Goal: Obtain resource: Download file/media

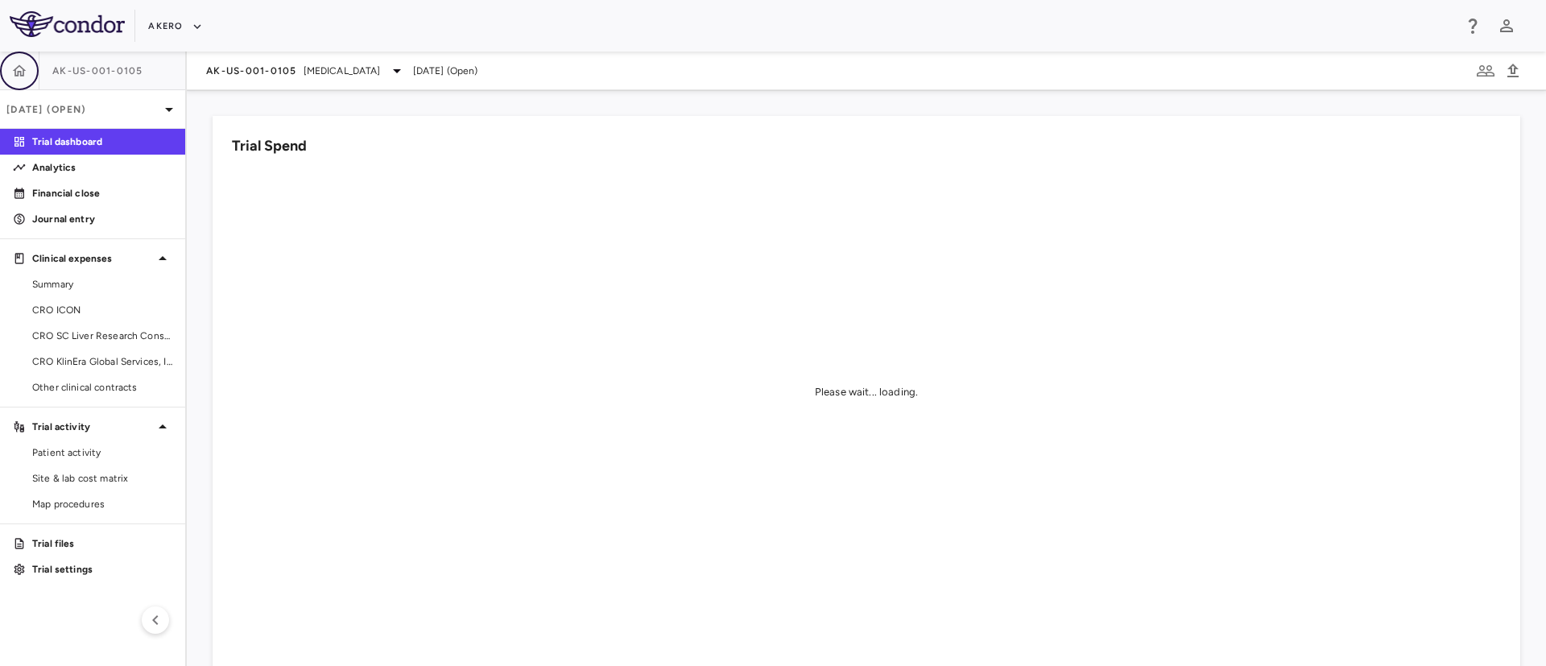
click at [17, 73] on icon "button" at bounding box center [19, 71] width 16 height 16
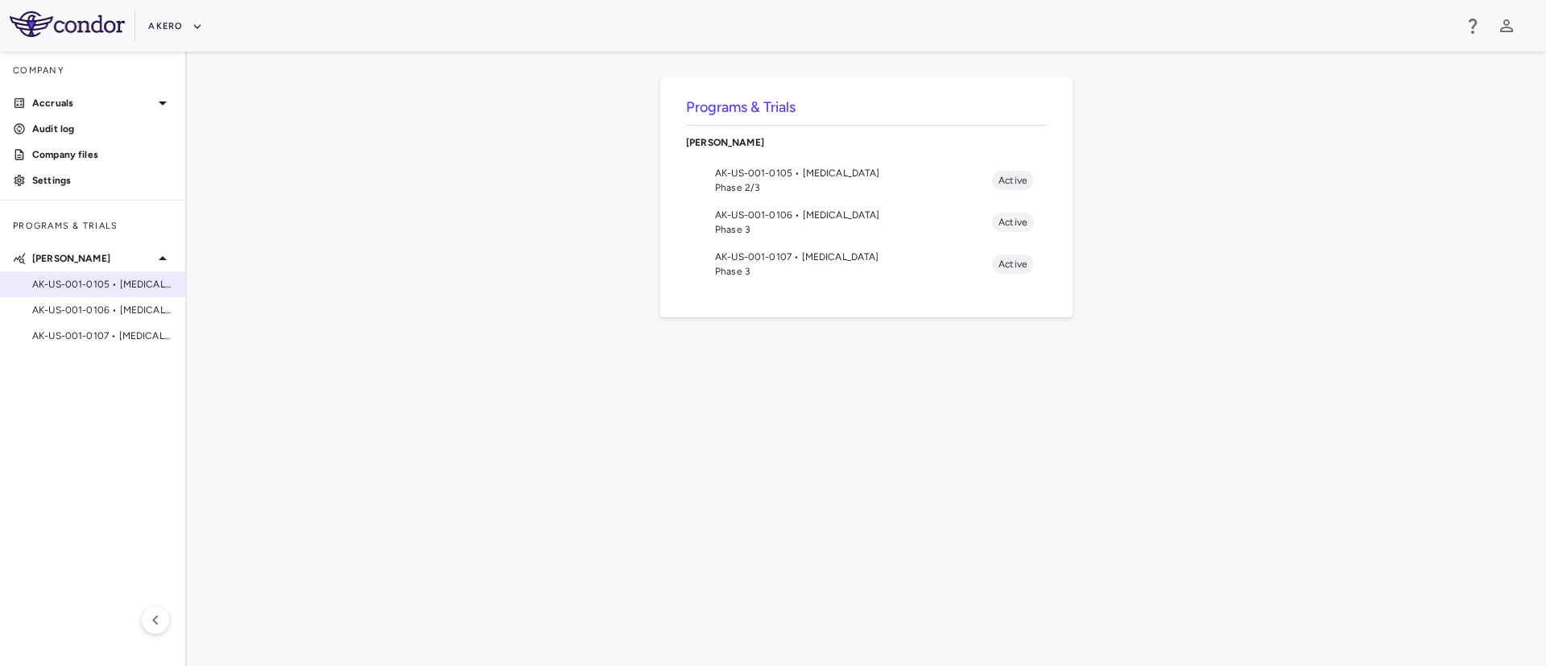
click at [69, 283] on span "AK-US-001-0105 • Nonalcoholic Steatohepatitis" at bounding box center [102, 284] width 140 height 14
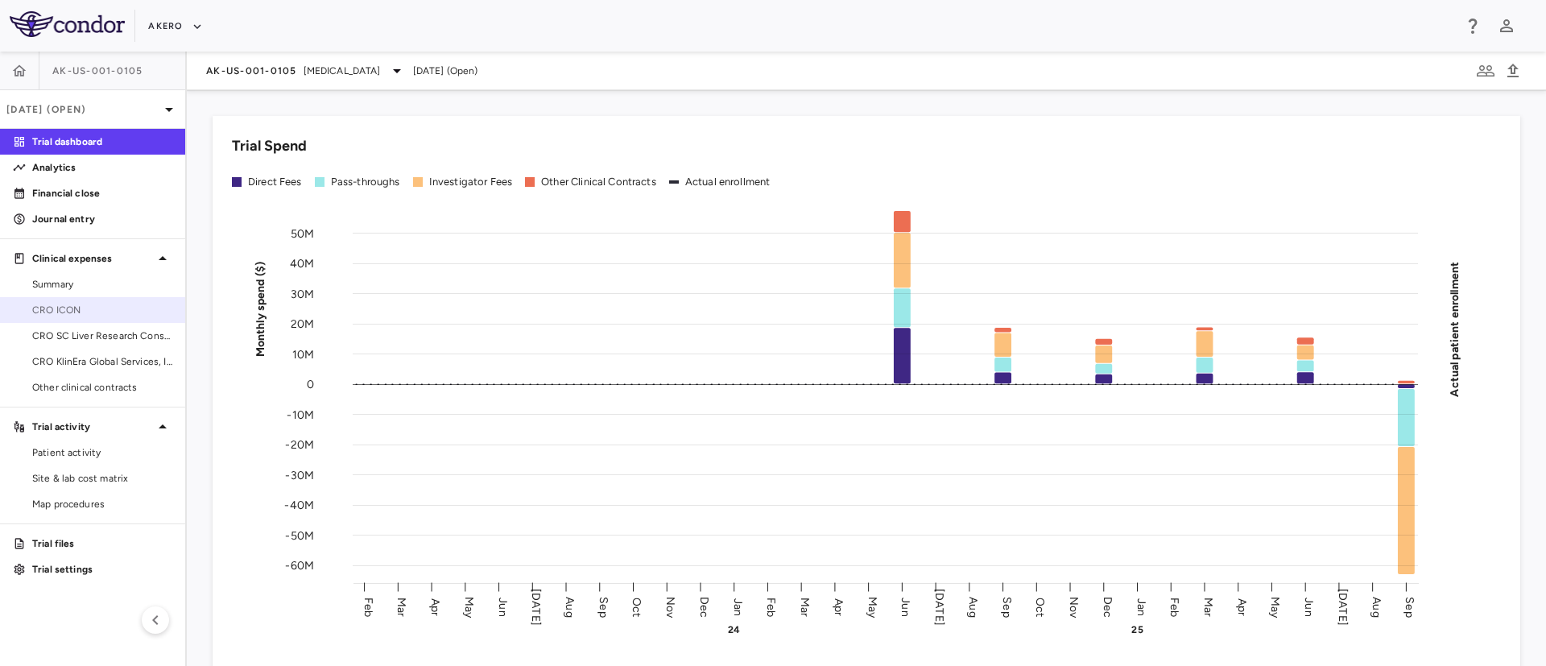
click at [56, 304] on span "CRO ICON" at bounding box center [102, 310] width 140 height 14
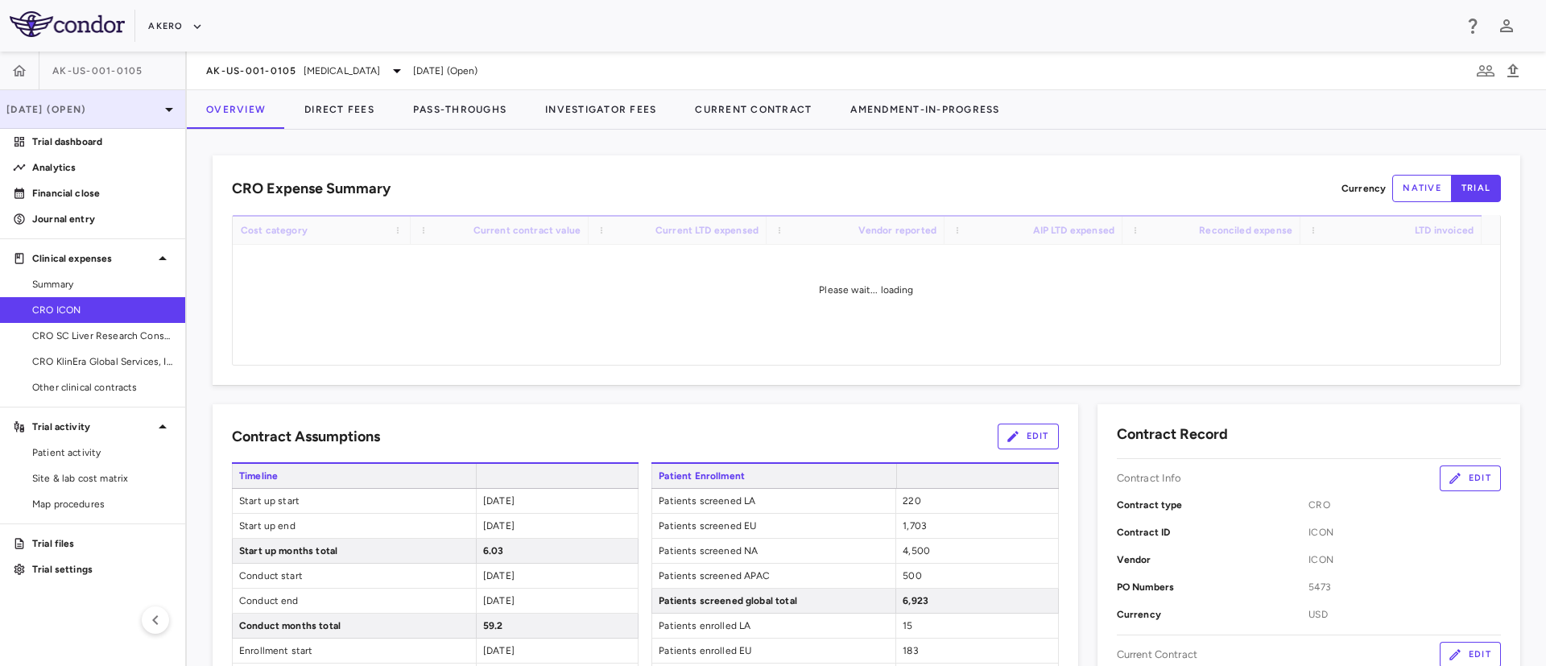
click at [155, 111] on p "[DATE] (Open)" at bounding box center [82, 109] width 153 height 14
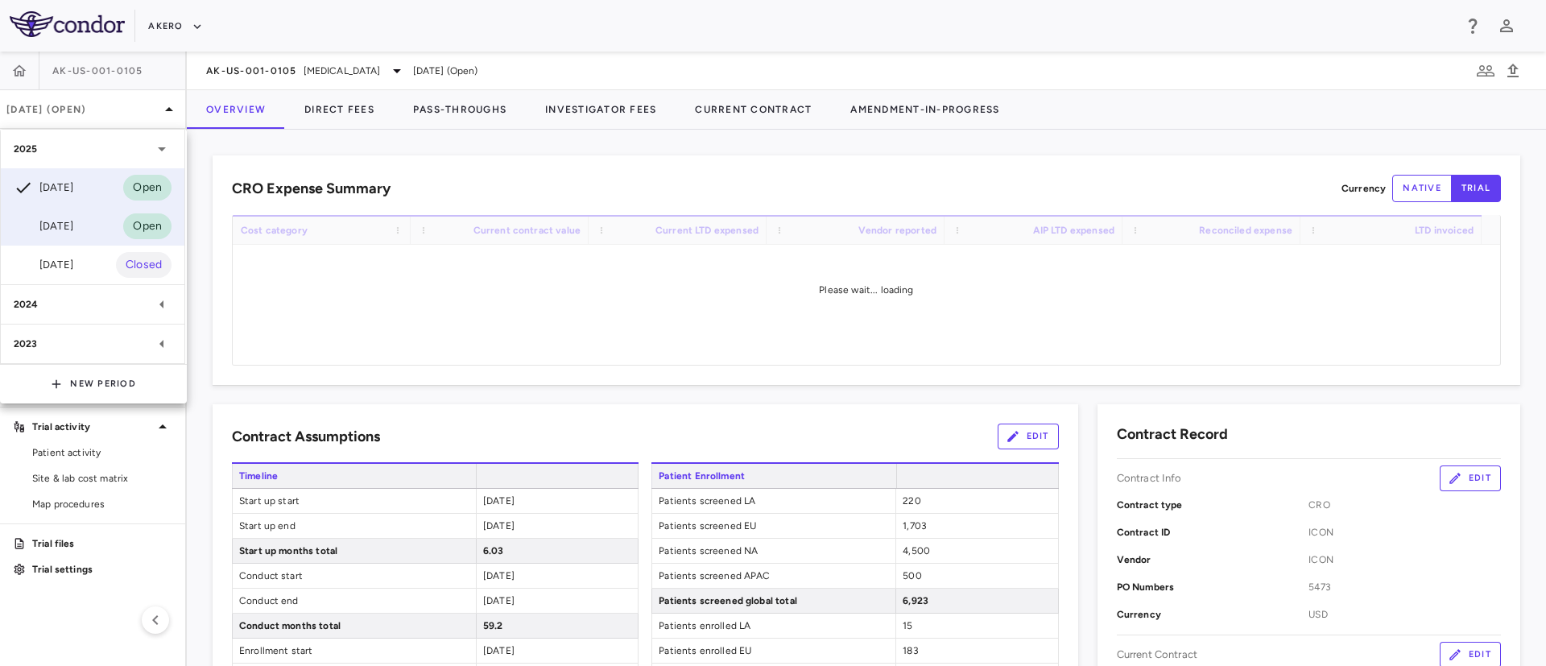
click at [69, 225] on div "Jun 2025" at bounding box center [44, 226] width 60 height 19
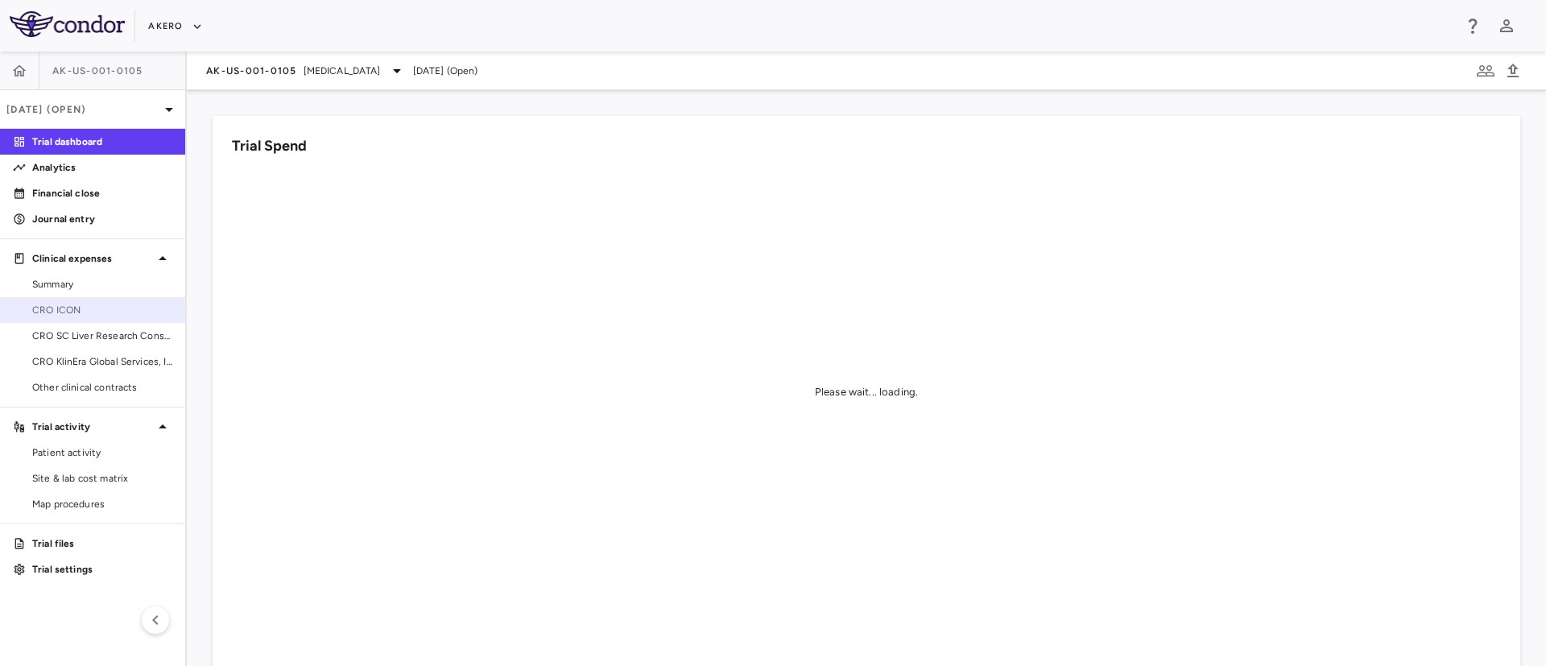
click at [68, 307] on span "CRO ICON" at bounding box center [102, 310] width 140 height 14
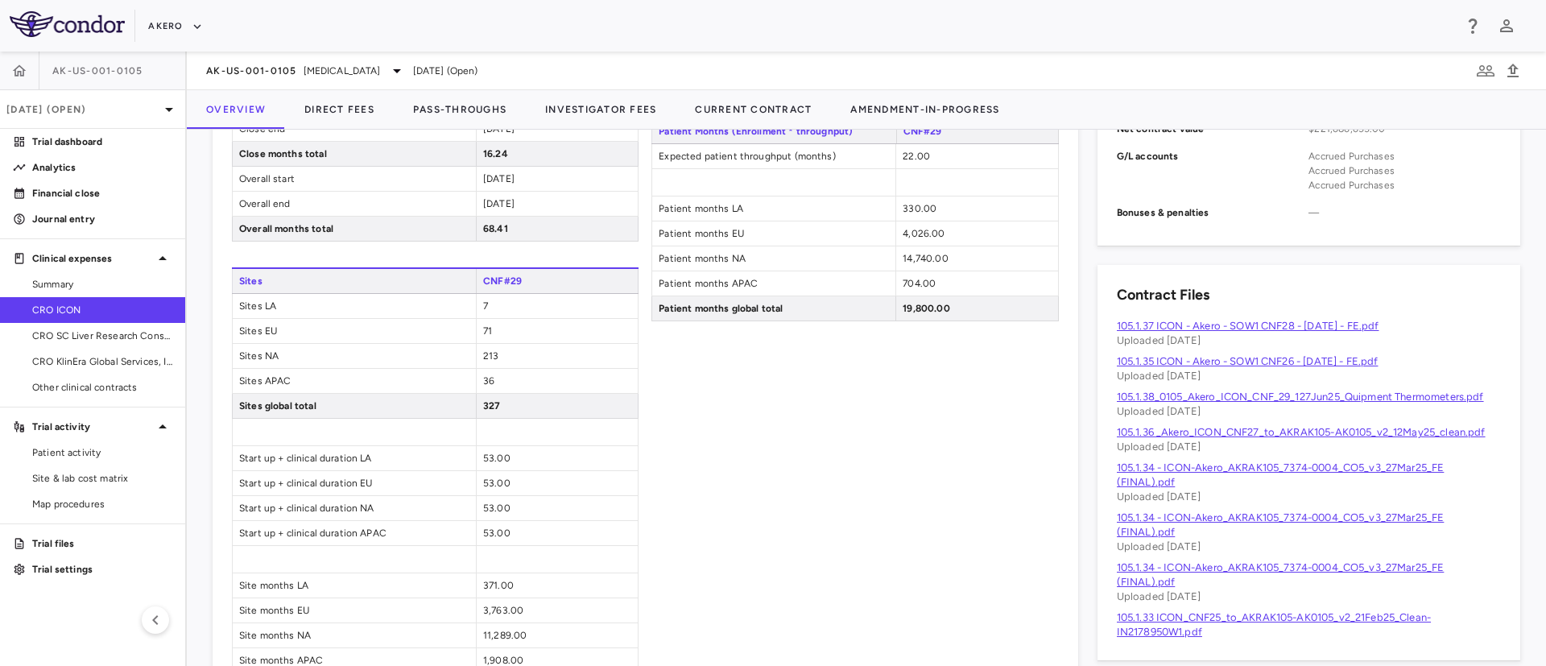
scroll to position [777, 0]
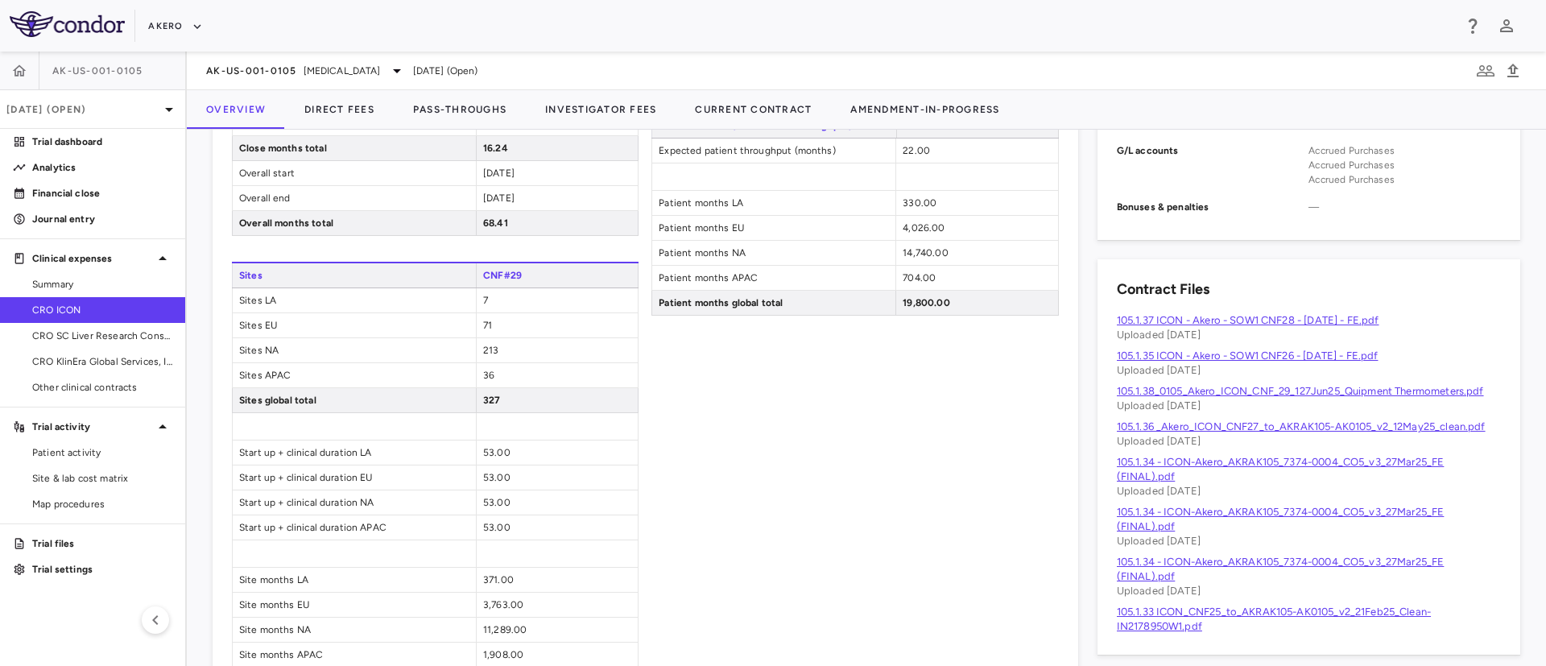
click at [1232, 314] on link "105.1.37 ICON - Akero - SOW1 CNF28 - [DATE] - FE.pdf" at bounding box center [1248, 320] width 263 height 12
click at [1194, 482] on link "105.1.34 - ICON-Akero_AKRAK105_7374-0004_CO5_v3_27Mar25_FE (FINAL).pdf" at bounding box center [1281, 469] width 328 height 27
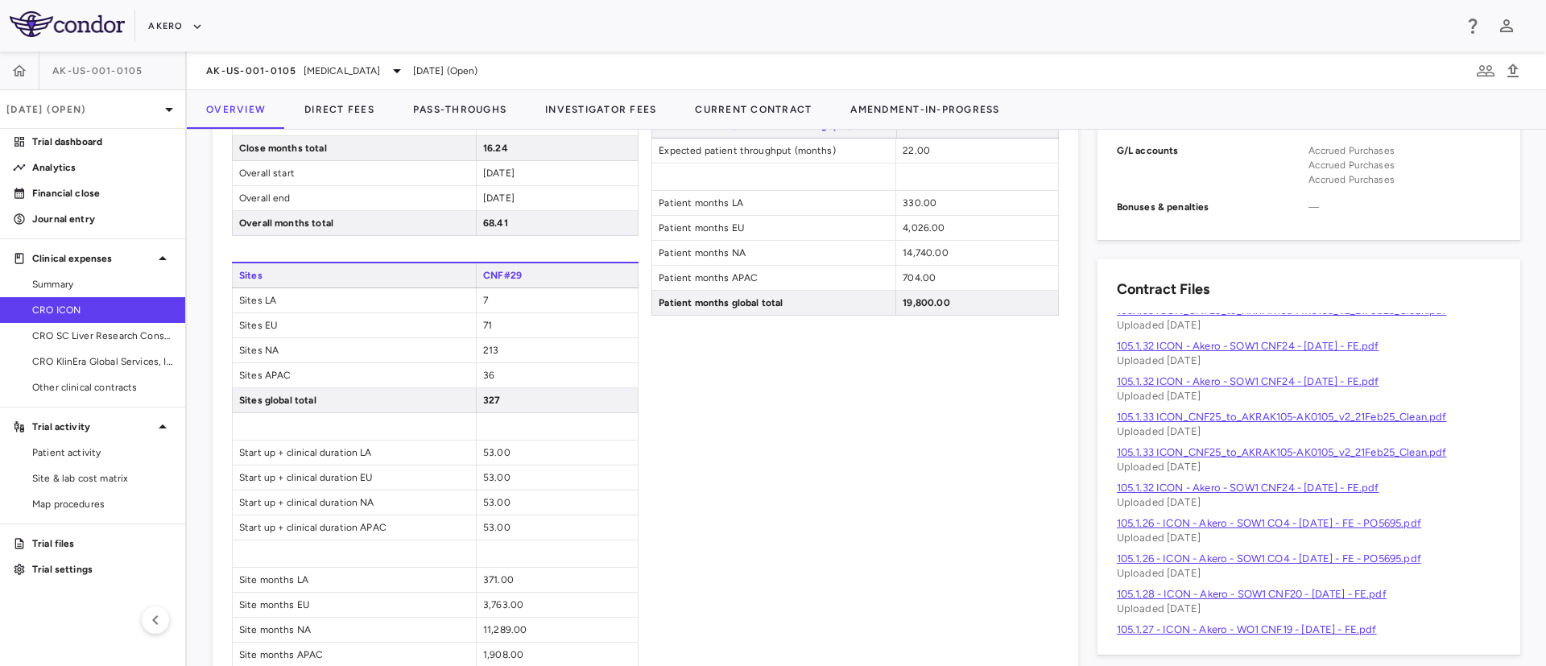
scroll to position [527, 0]
click at [1281, 531] on link "105.1.26 - ICON - Akero - SOW1 CO4 - [DATE] - FE - PO5695.pdf" at bounding box center [1269, 525] width 304 height 12
click at [111, 106] on p "Jun 2025 (Open)" at bounding box center [82, 109] width 153 height 14
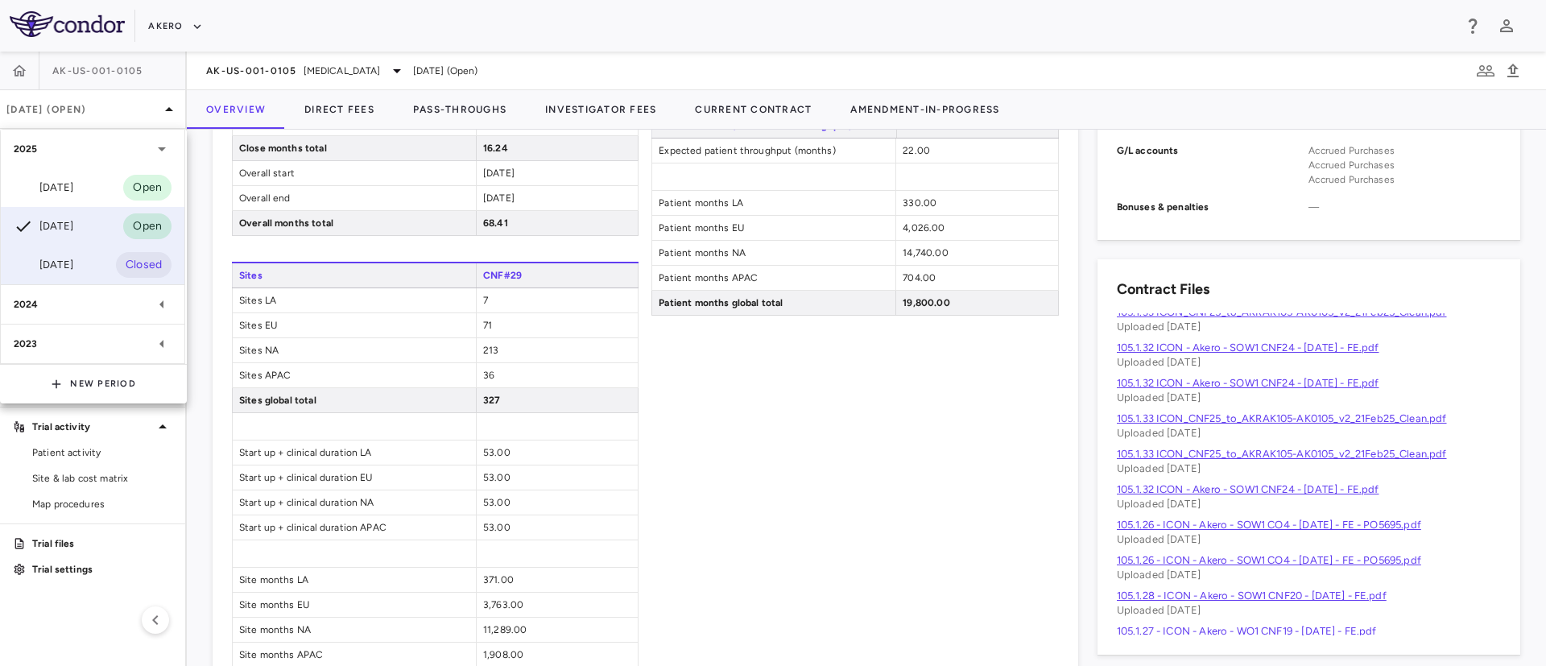
click at [51, 277] on div "Mar 2025 Closed" at bounding box center [93, 265] width 184 height 39
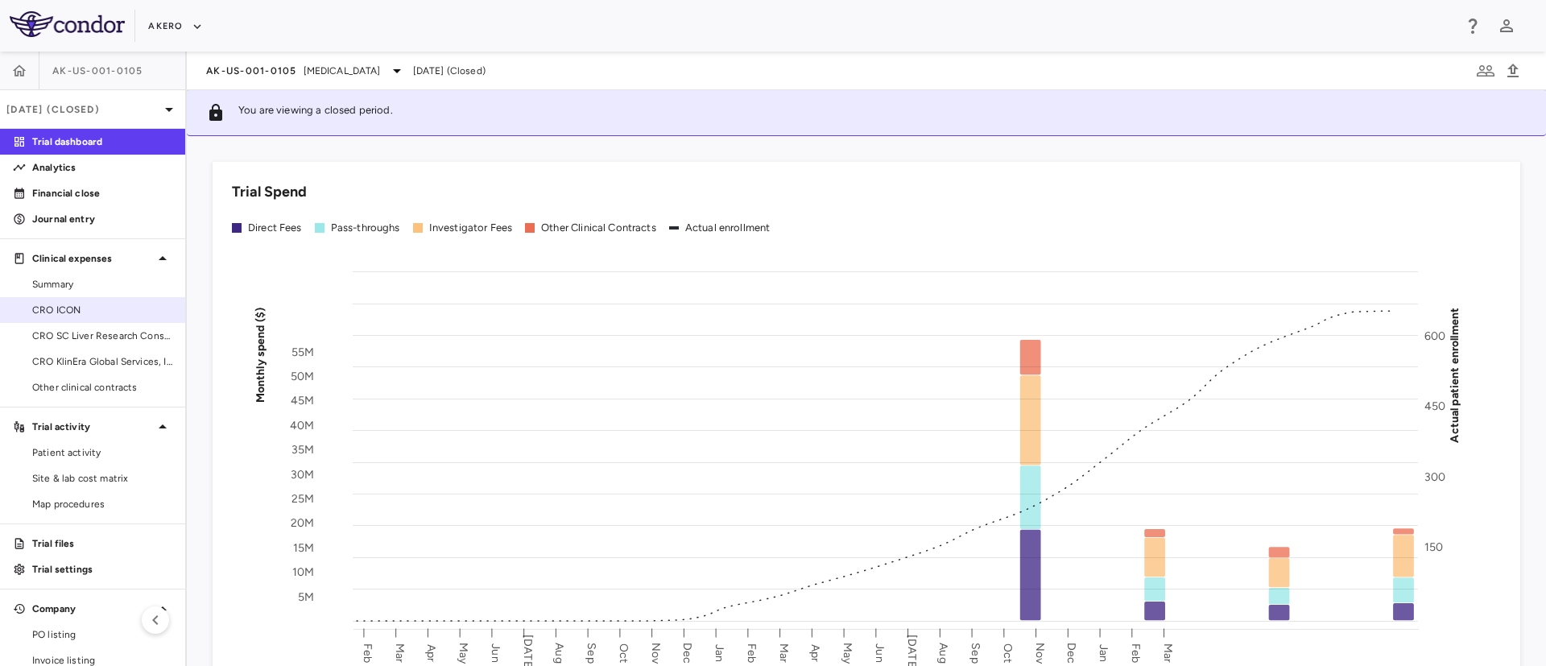
click at [57, 303] on span "CRO ICON" at bounding box center [102, 310] width 140 height 14
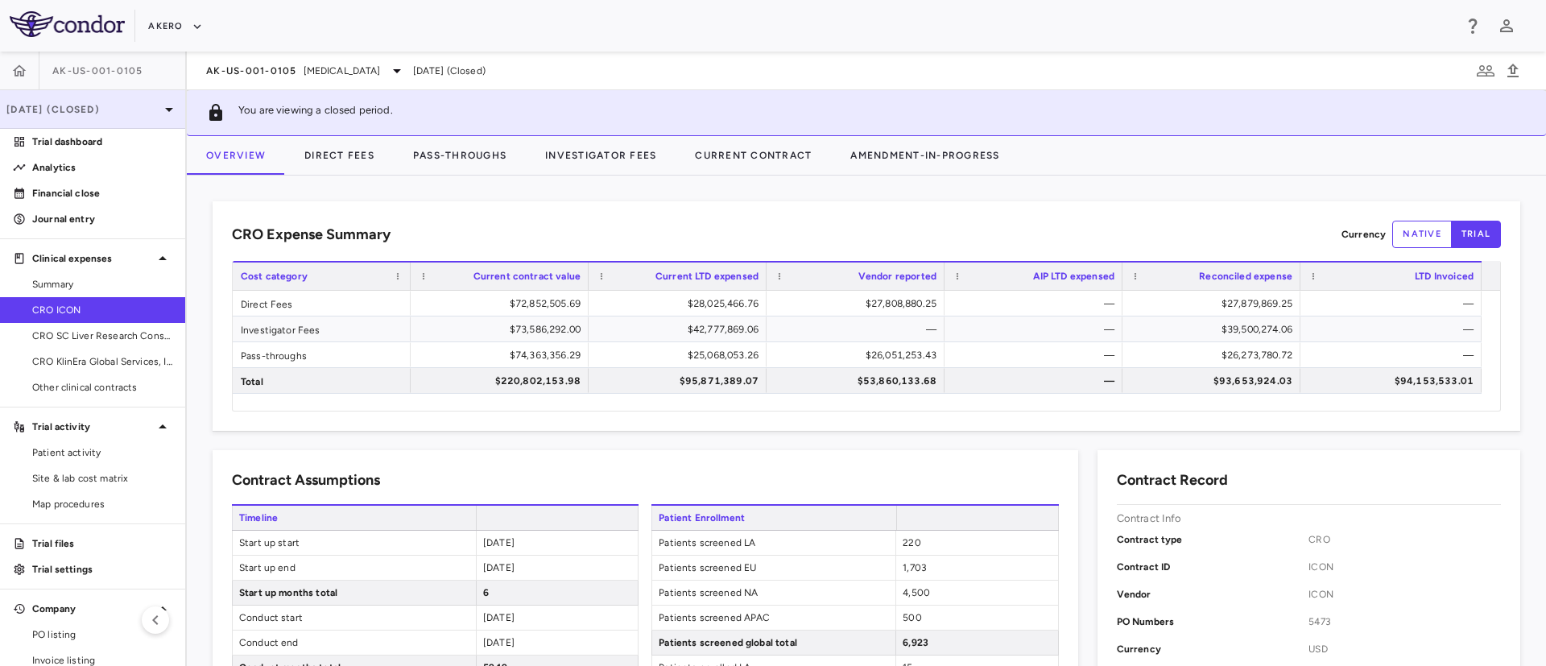
click at [101, 108] on p "Mar 2025 (Closed)" at bounding box center [82, 109] width 153 height 14
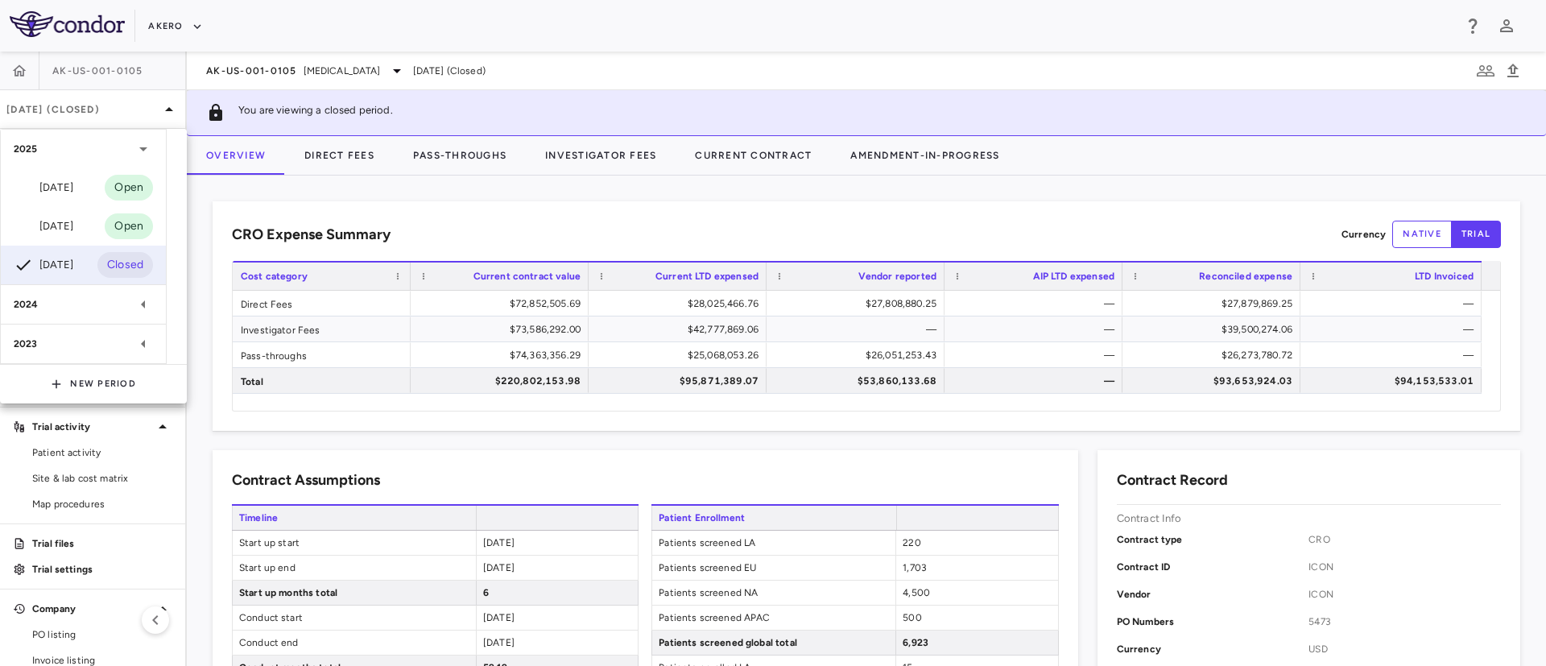
click at [137, 309] on icon at bounding box center [143, 304] width 19 height 19
click at [67, 347] on div "Dec 2024" at bounding box center [44, 342] width 60 height 19
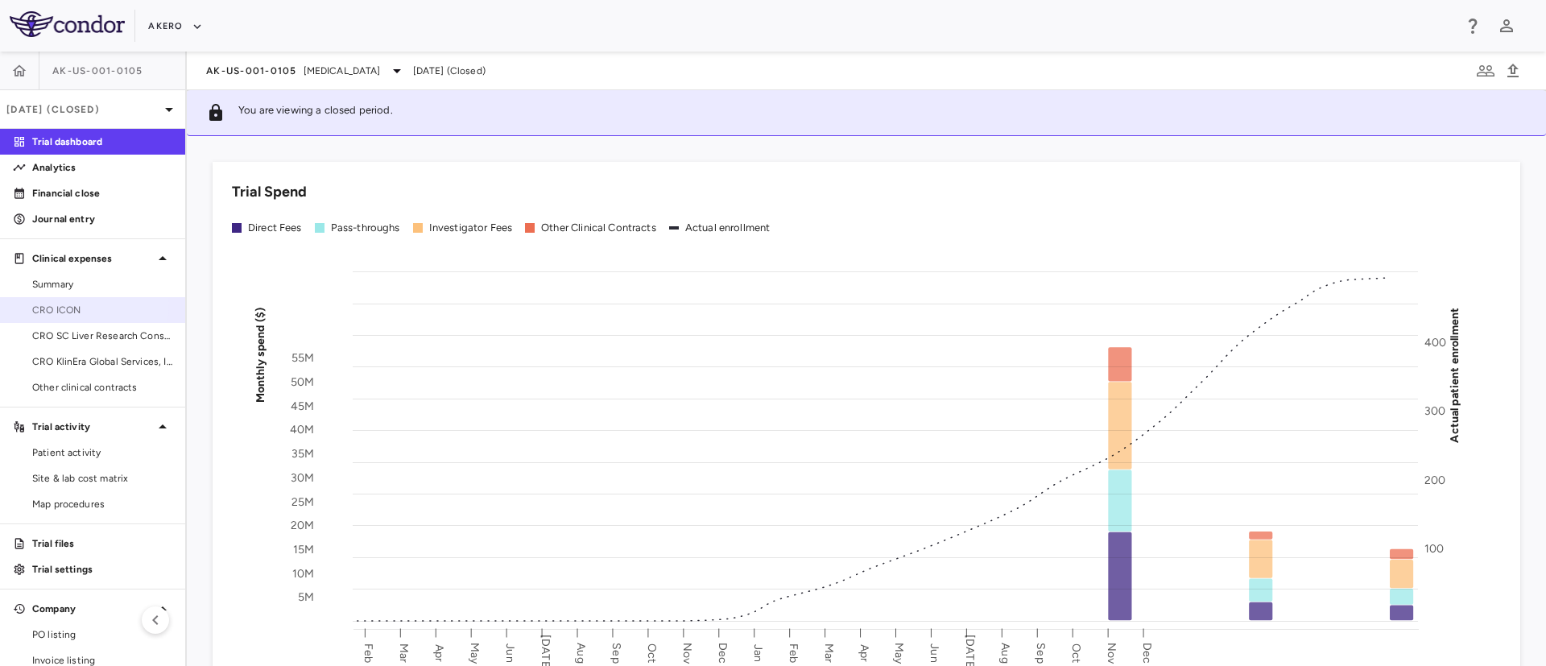
click at [68, 304] on span "CRO ICON" at bounding box center [102, 310] width 140 height 14
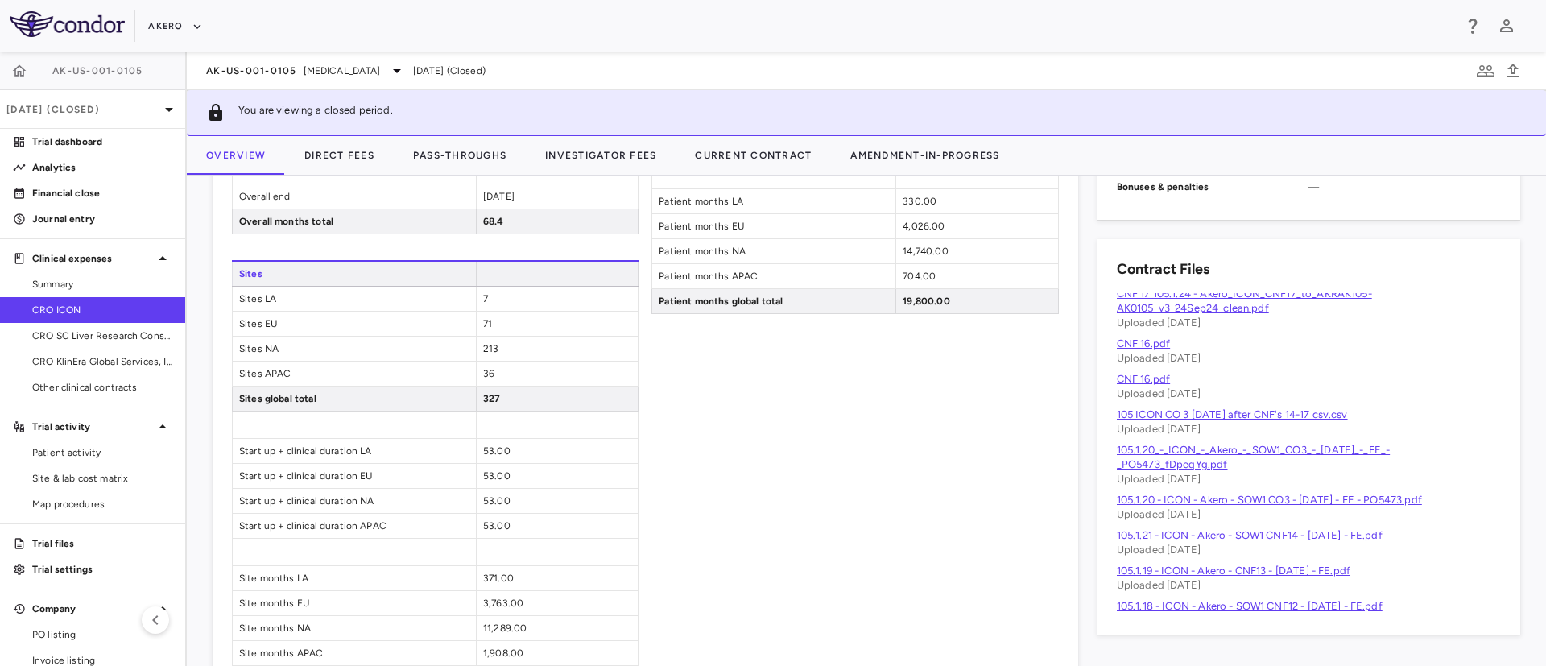
scroll to position [400, 0]
click at [1247, 445] on link "105.1.20_-_ICON_-_Akero_-_SOW1_CO3_-_[DATE]_-_FE_-_PO5473_fDpeqYg.pdf" at bounding box center [1254, 453] width 274 height 27
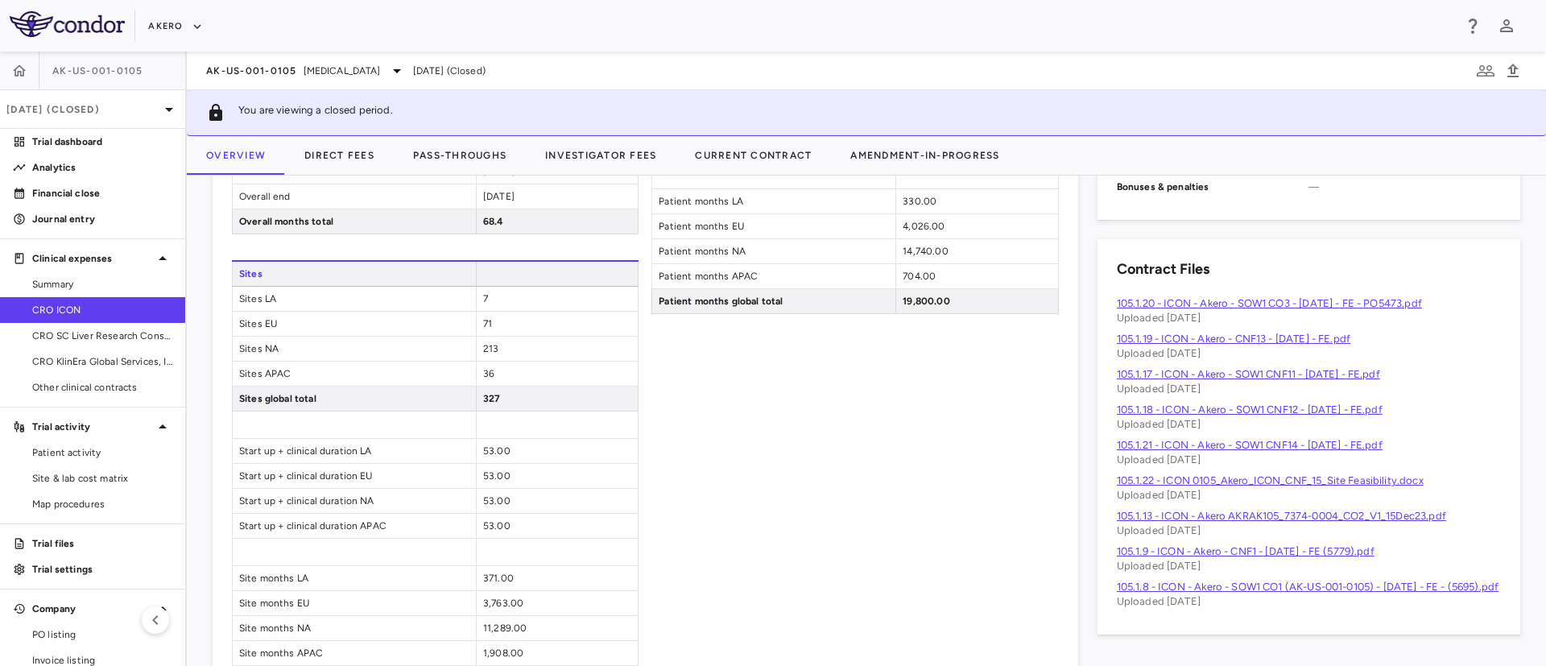
scroll to position [2756, 0]
click at [1268, 511] on link "105.1.13 - ICON - Akero AKRAK105_7374-0004_CO2_V1_15Dec23.pdf" at bounding box center [1281, 514] width 329 height 12
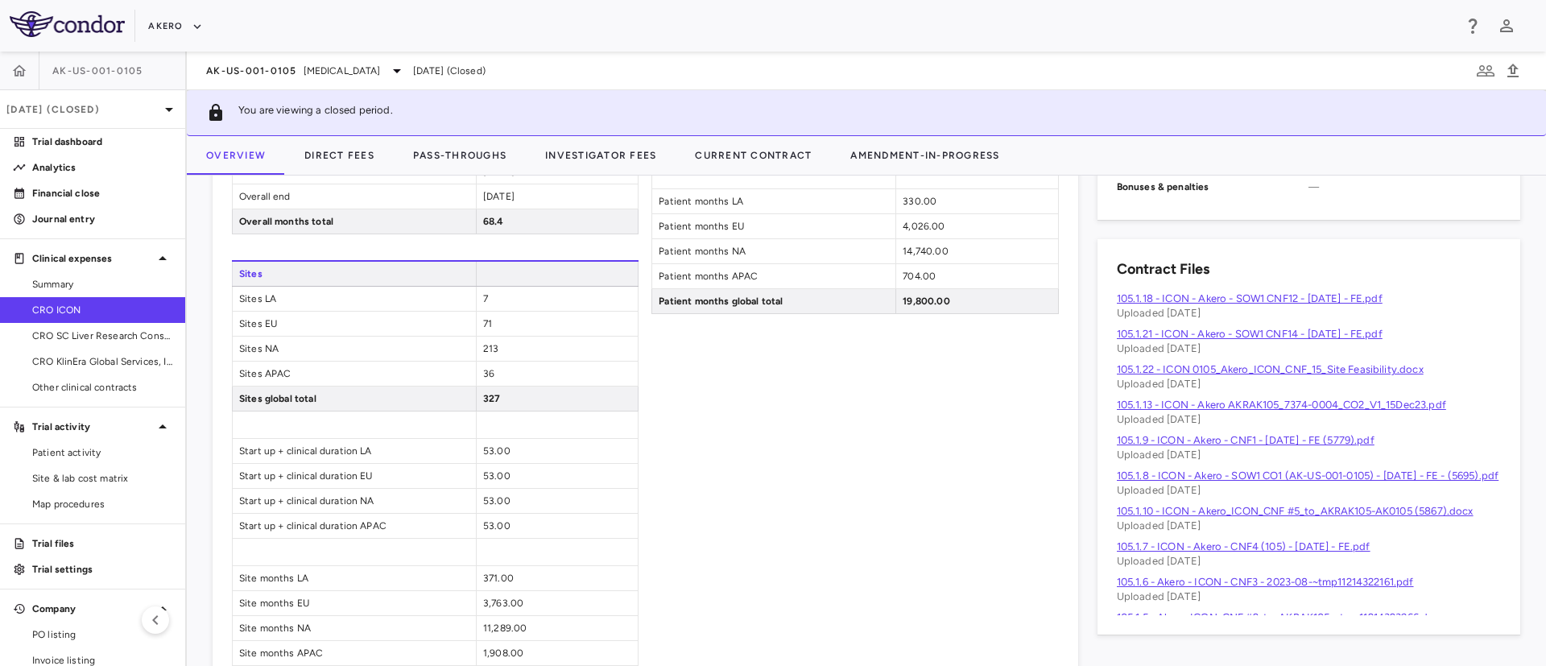
scroll to position [2867, 0]
click at [1271, 471] on link "105.1.8 - ICON - Akero - SOW1 CO1 (AK-US-001-0105) - [DATE] - FE - (5695).pdf" at bounding box center [1308, 474] width 383 height 12
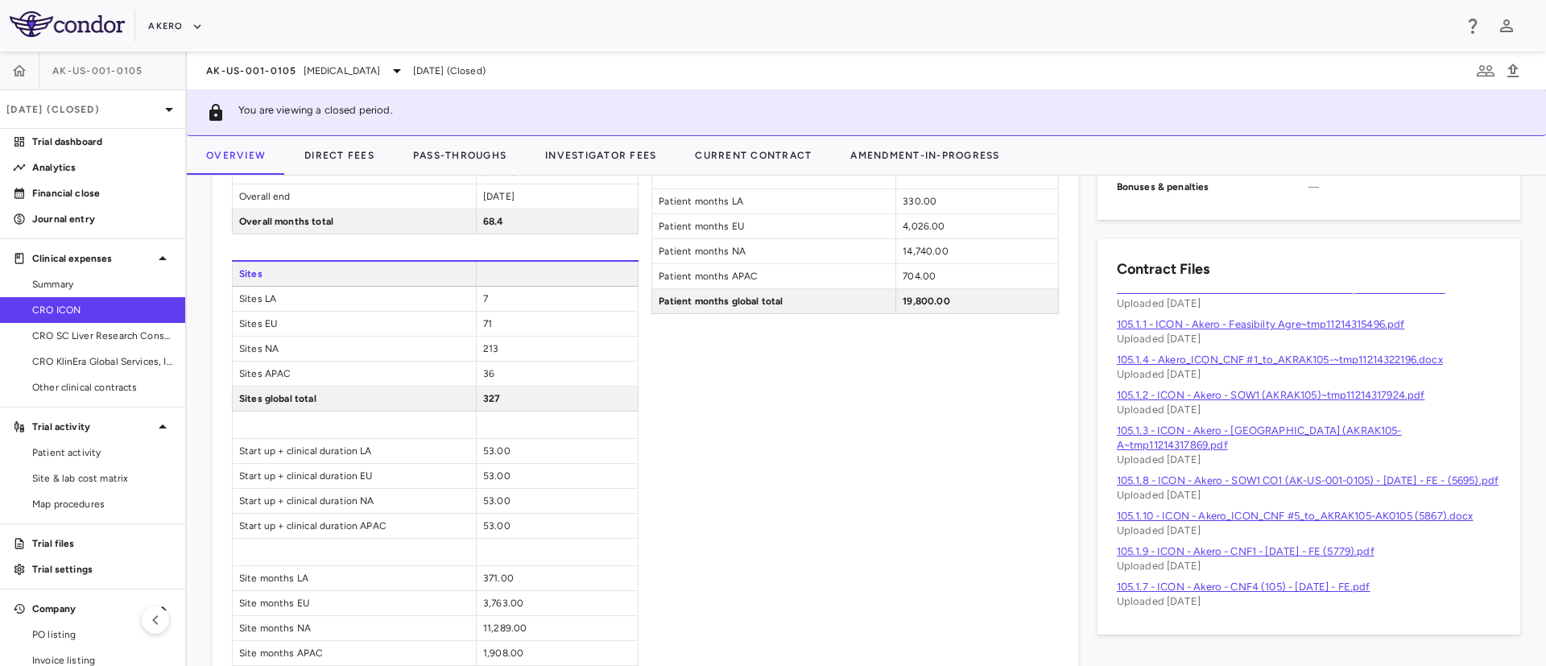
scroll to position [3197, 0]
click at [1297, 484] on link "105.1.8 - ICON - Akero - SOW1 CO1 (AK-US-001-0105) - [DATE] - FE - (5695).pdf" at bounding box center [1308, 478] width 383 height 12
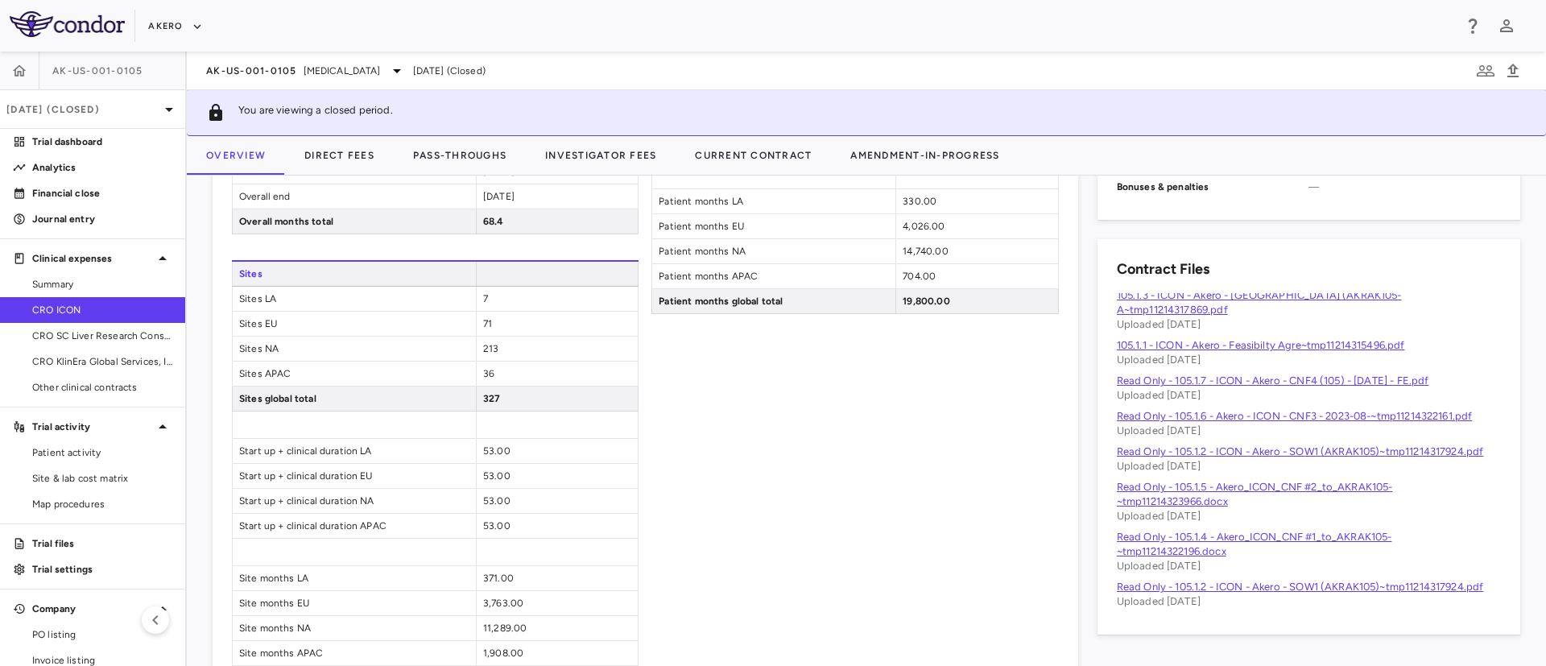
scroll to position [3735, 0]
click at [1210, 581] on link "Read Only - 105.1.2 - ICON - Akero - SOW1 (AKRAK105)~tmp11214317924.pdf" at bounding box center [1300, 587] width 367 height 12
click at [139, 106] on p "Dec 2024 (Closed)" at bounding box center [82, 109] width 153 height 14
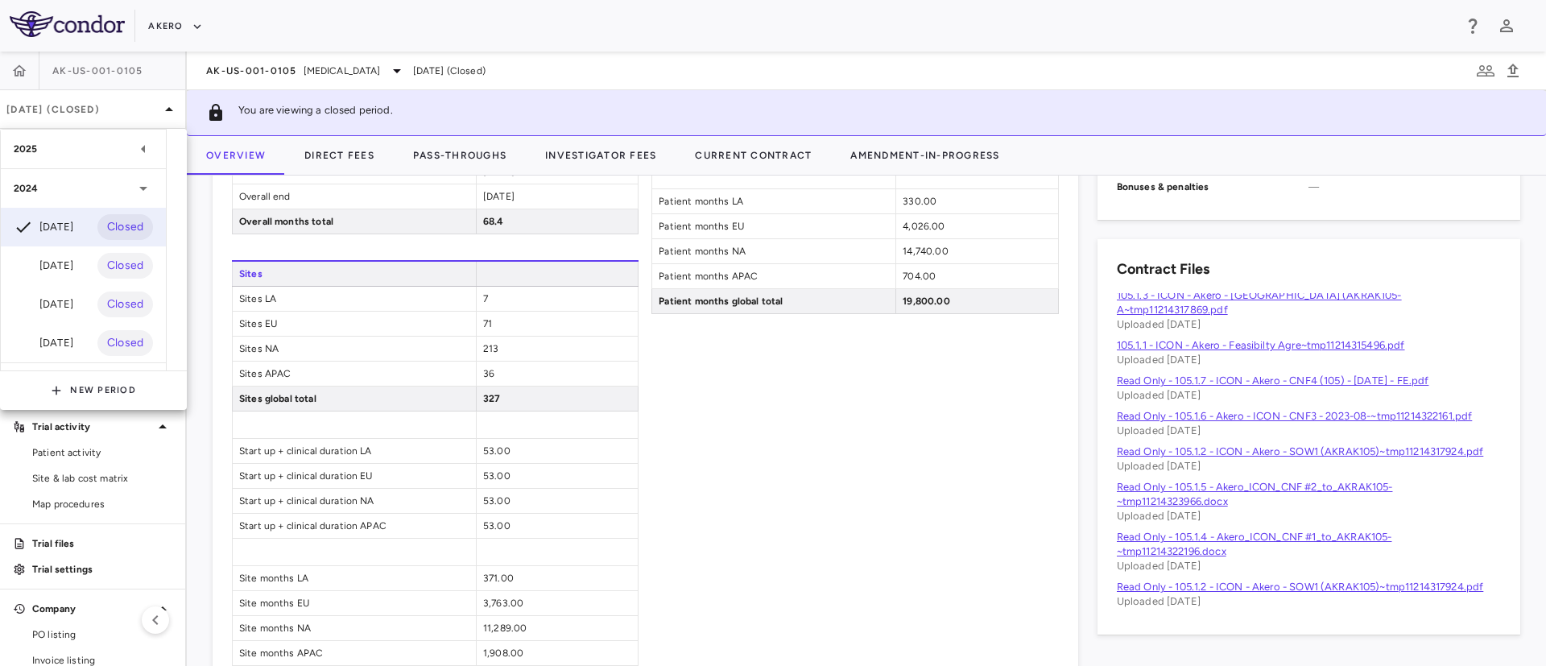
click at [716, 376] on div at bounding box center [773, 333] width 1546 height 666
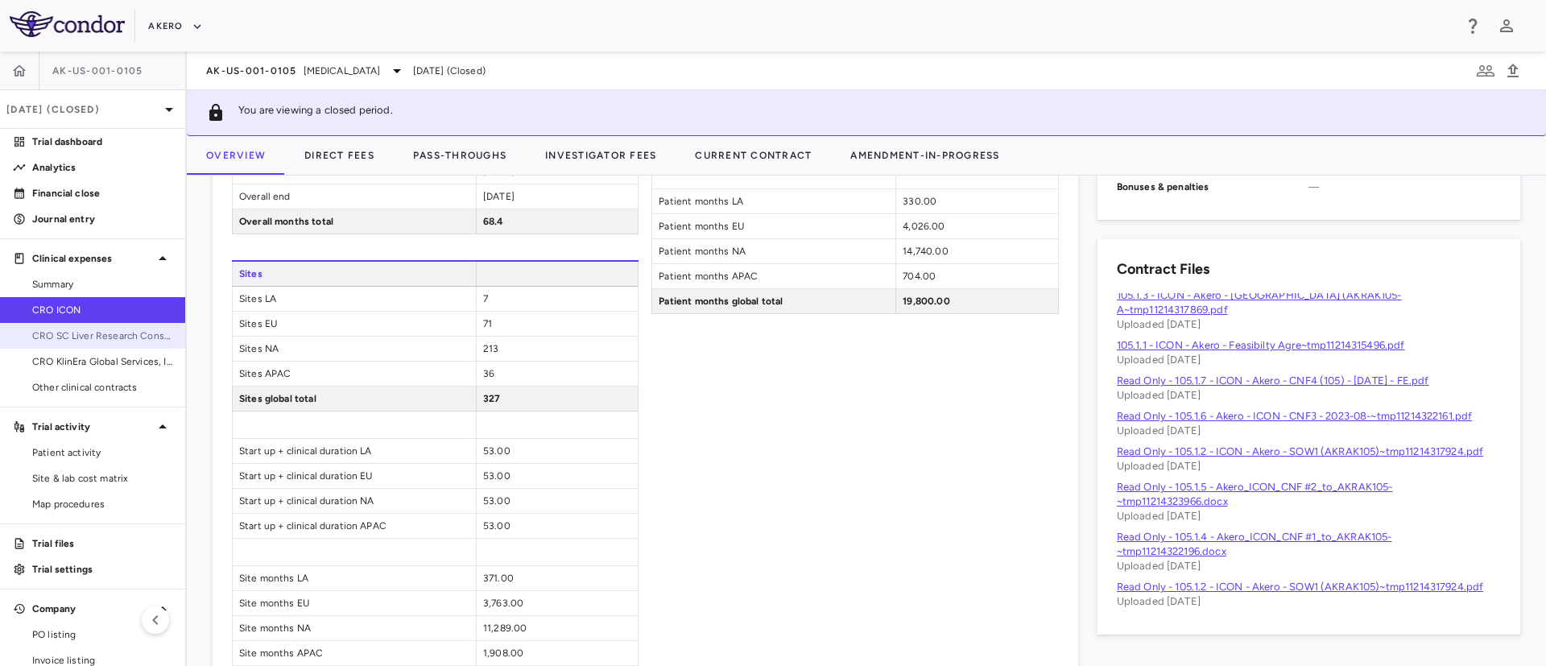
click at [56, 336] on span "CRO SC Liver Research Consortium LLC" at bounding box center [102, 336] width 140 height 14
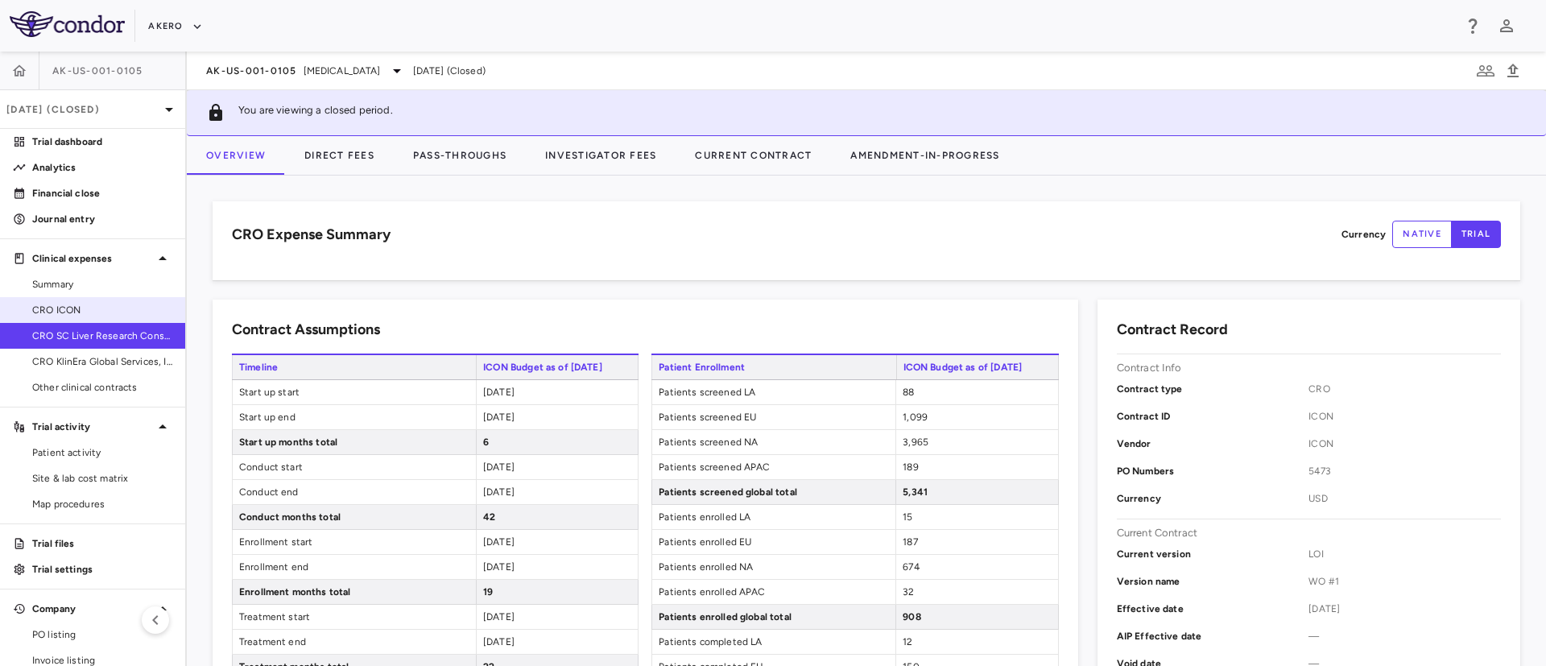
click at [65, 308] on span "CRO ICON" at bounding box center [102, 310] width 140 height 14
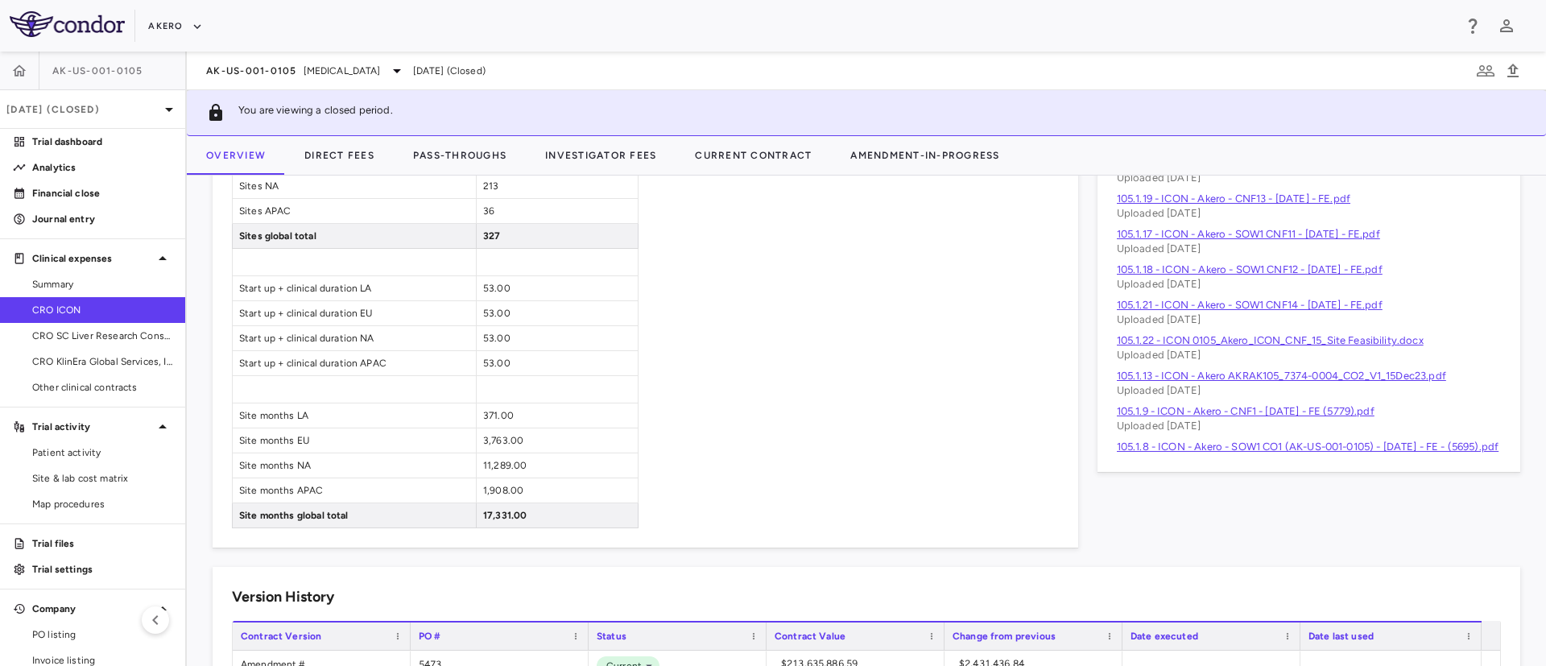
scroll to position [2737, 0]
